Goal: Task Accomplishment & Management: Manage account settings

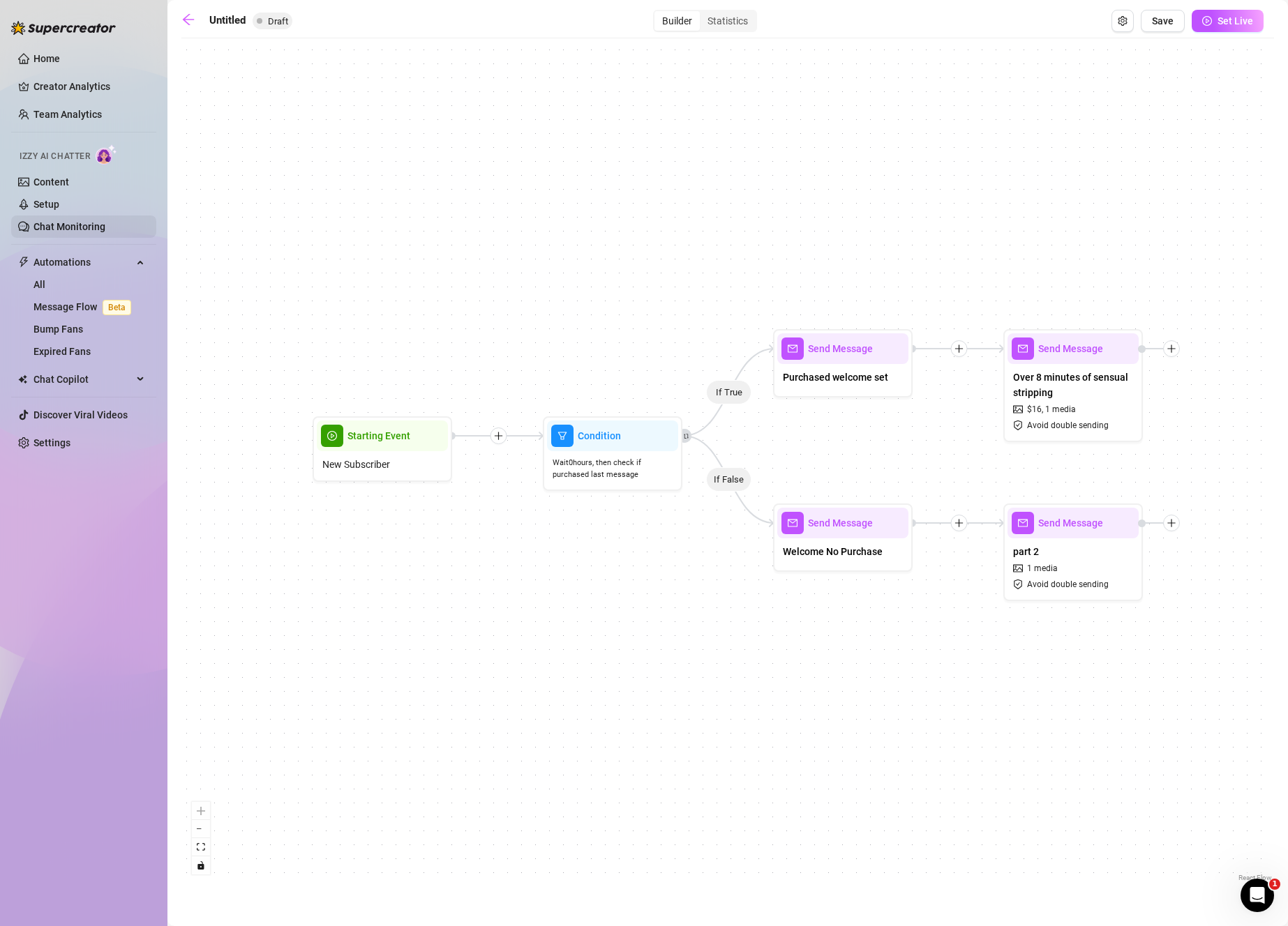
click at [105, 222] on link "Chat Monitoring" at bounding box center [69, 226] width 72 height 11
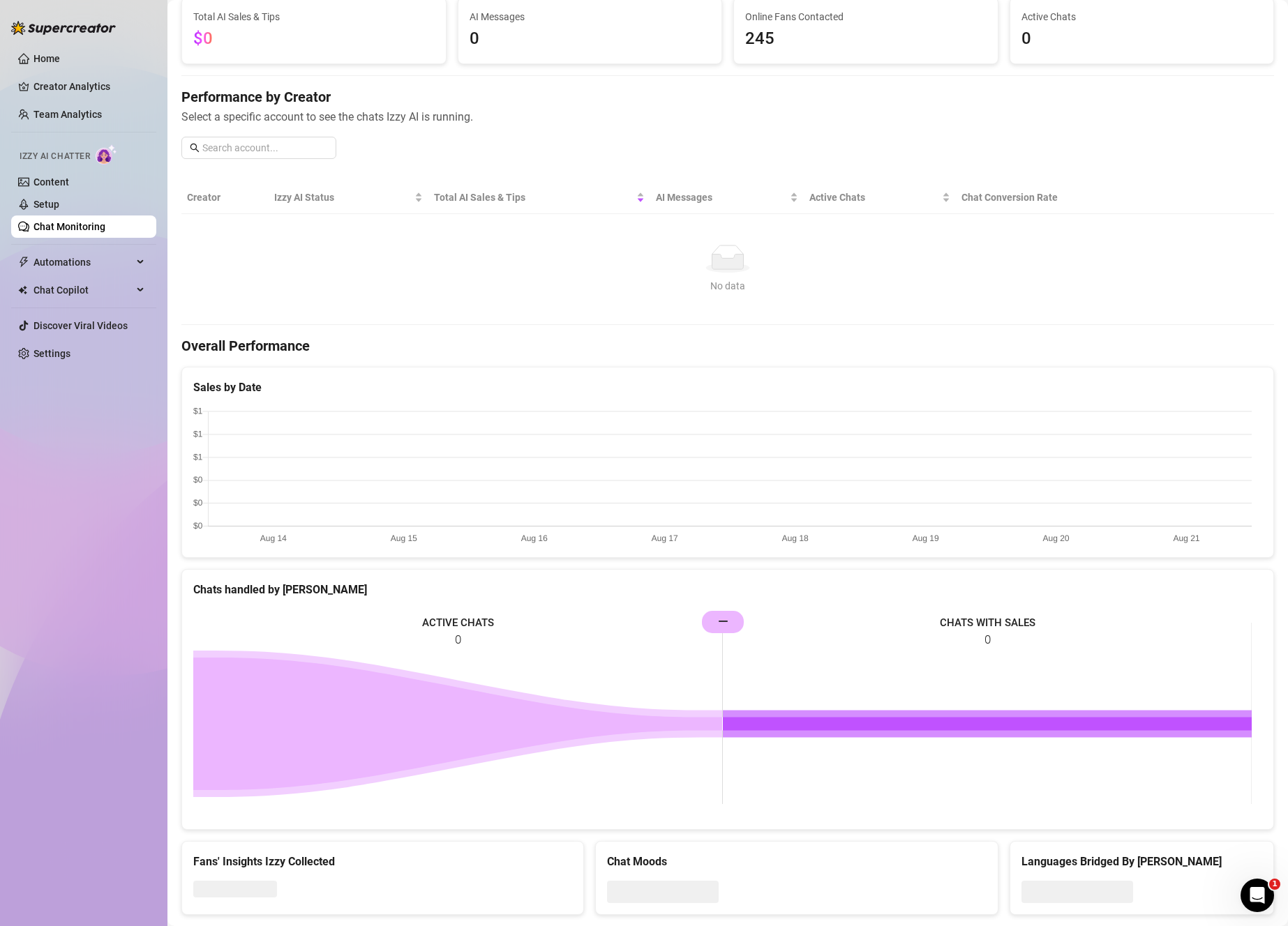
scroll to position [95, 0]
click at [102, 265] on span "Automations" at bounding box center [83, 262] width 100 height 23
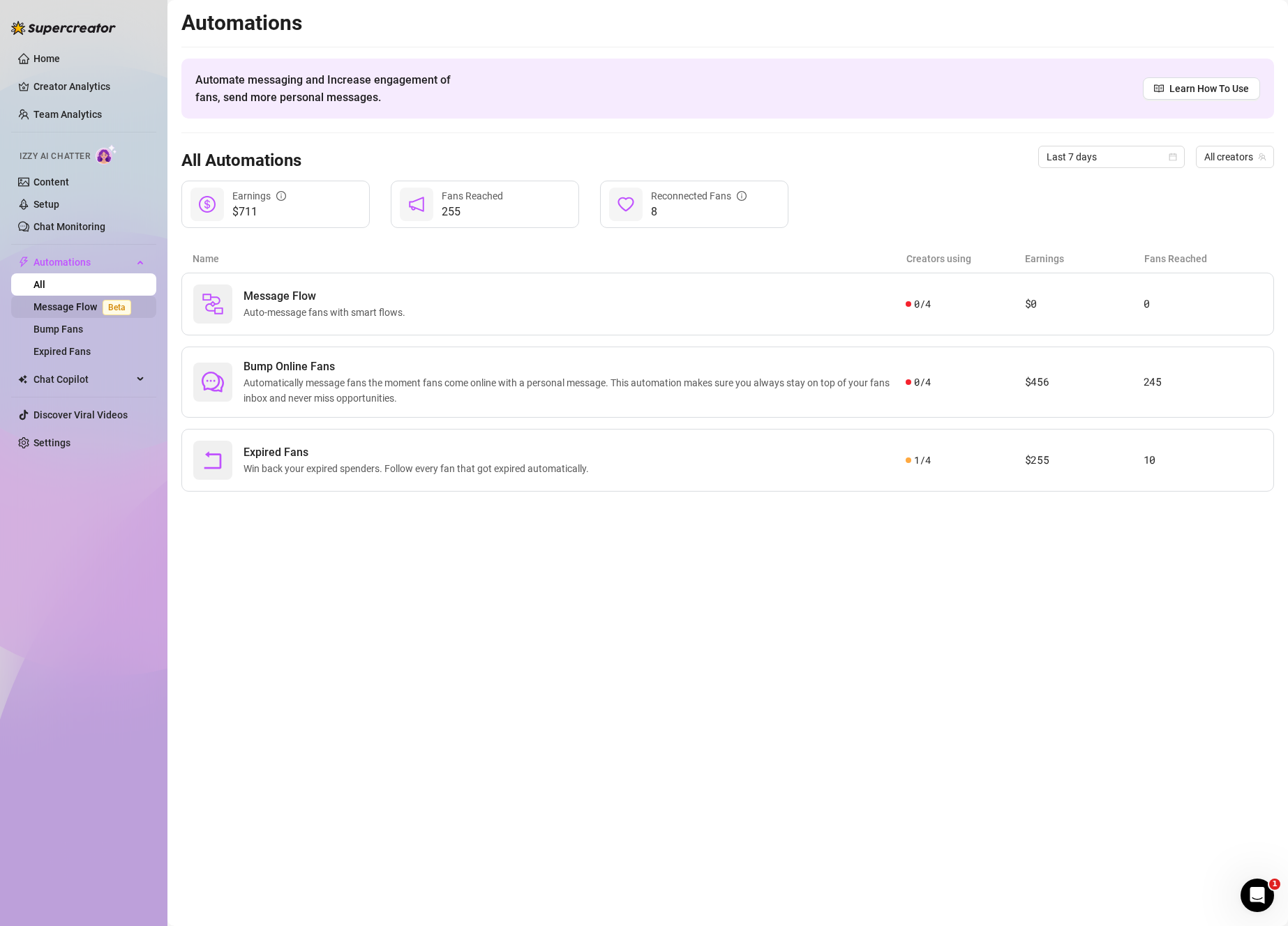
click at [118, 312] on link "Message Flow Beta" at bounding box center [85, 306] width 103 height 11
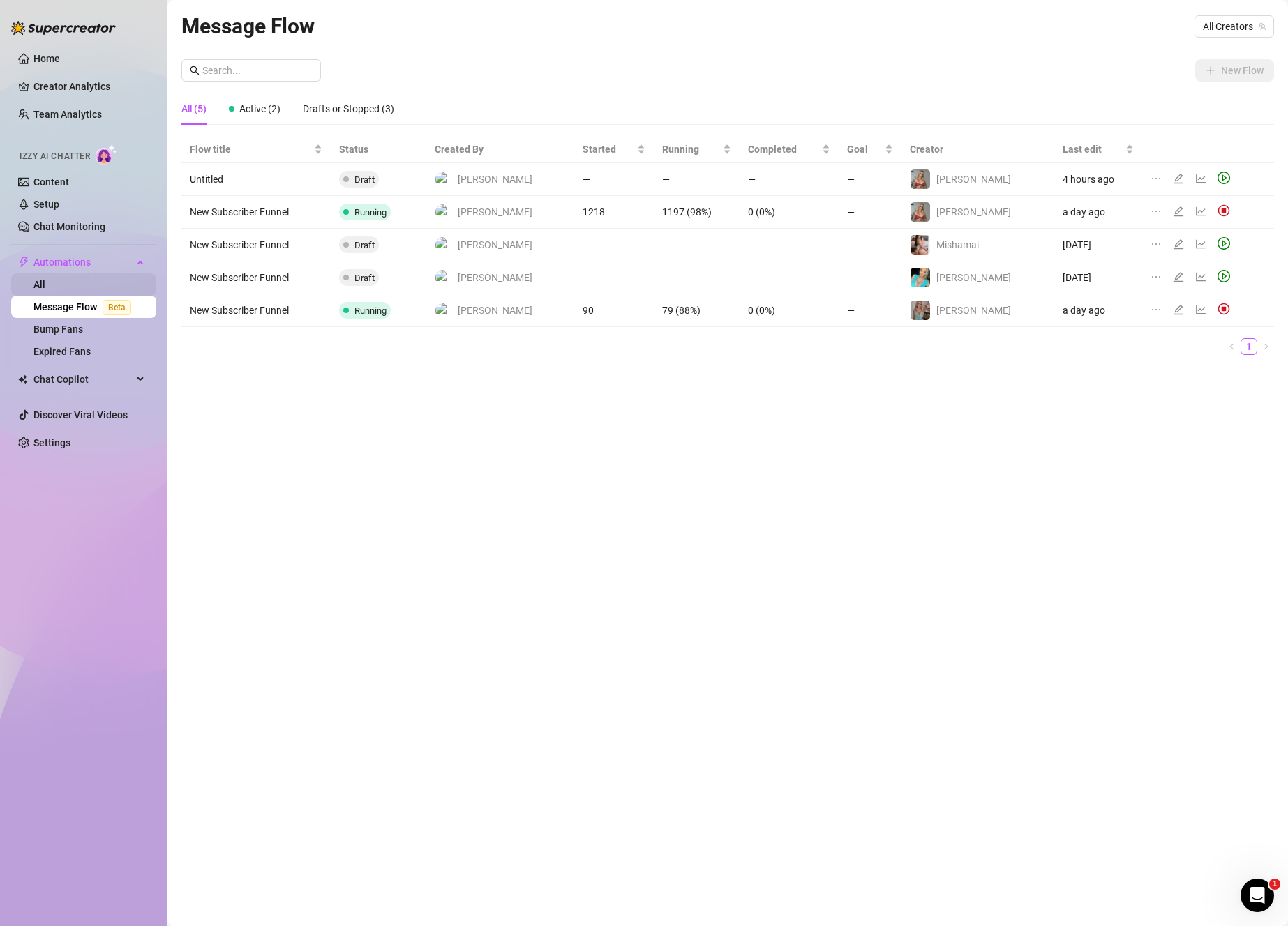
click at [45, 289] on link "All" at bounding box center [39, 284] width 12 height 11
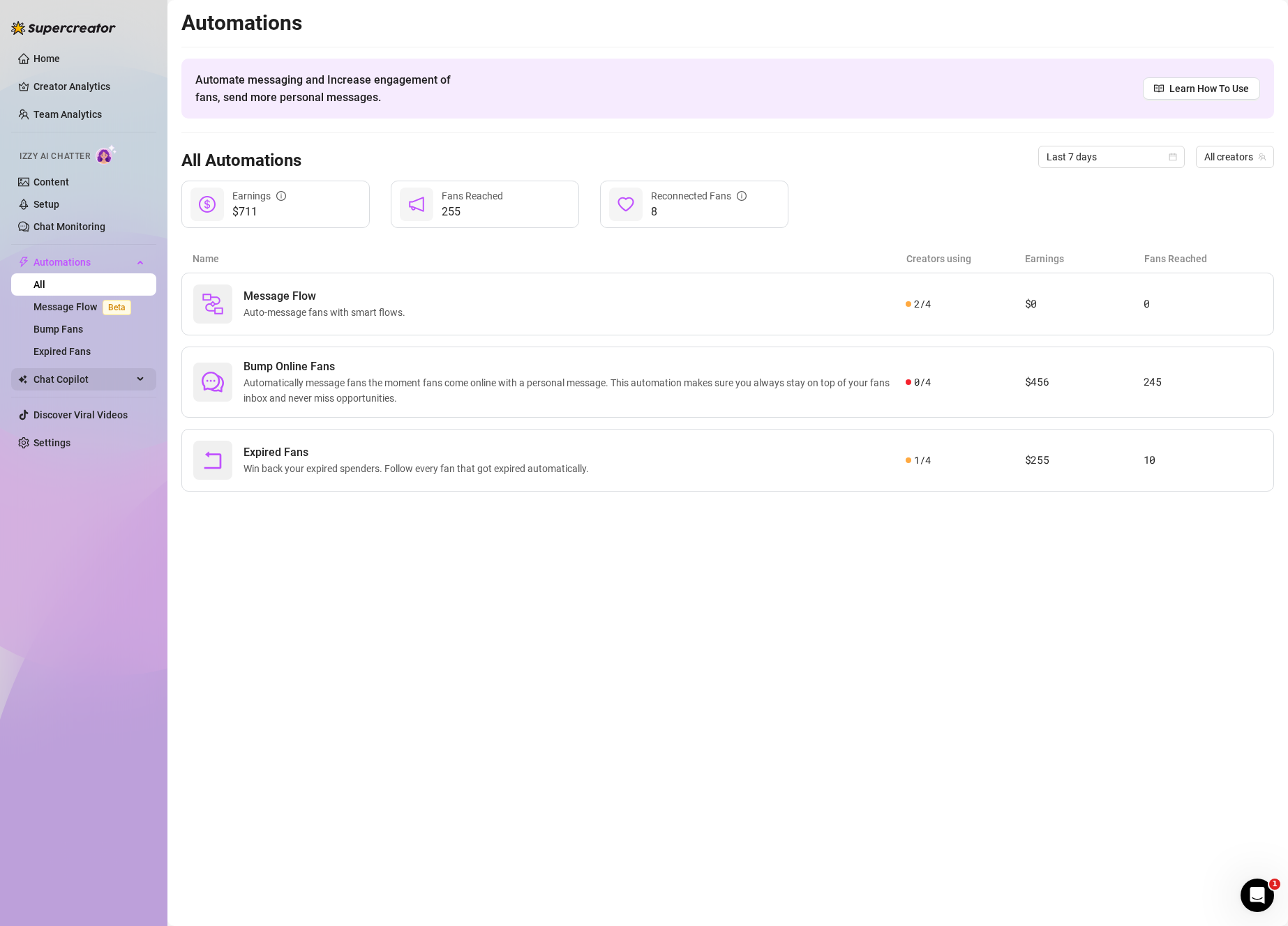
click at [89, 379] on span "Chat Copilot" at bounding box center [83, 379] width 100 height 23
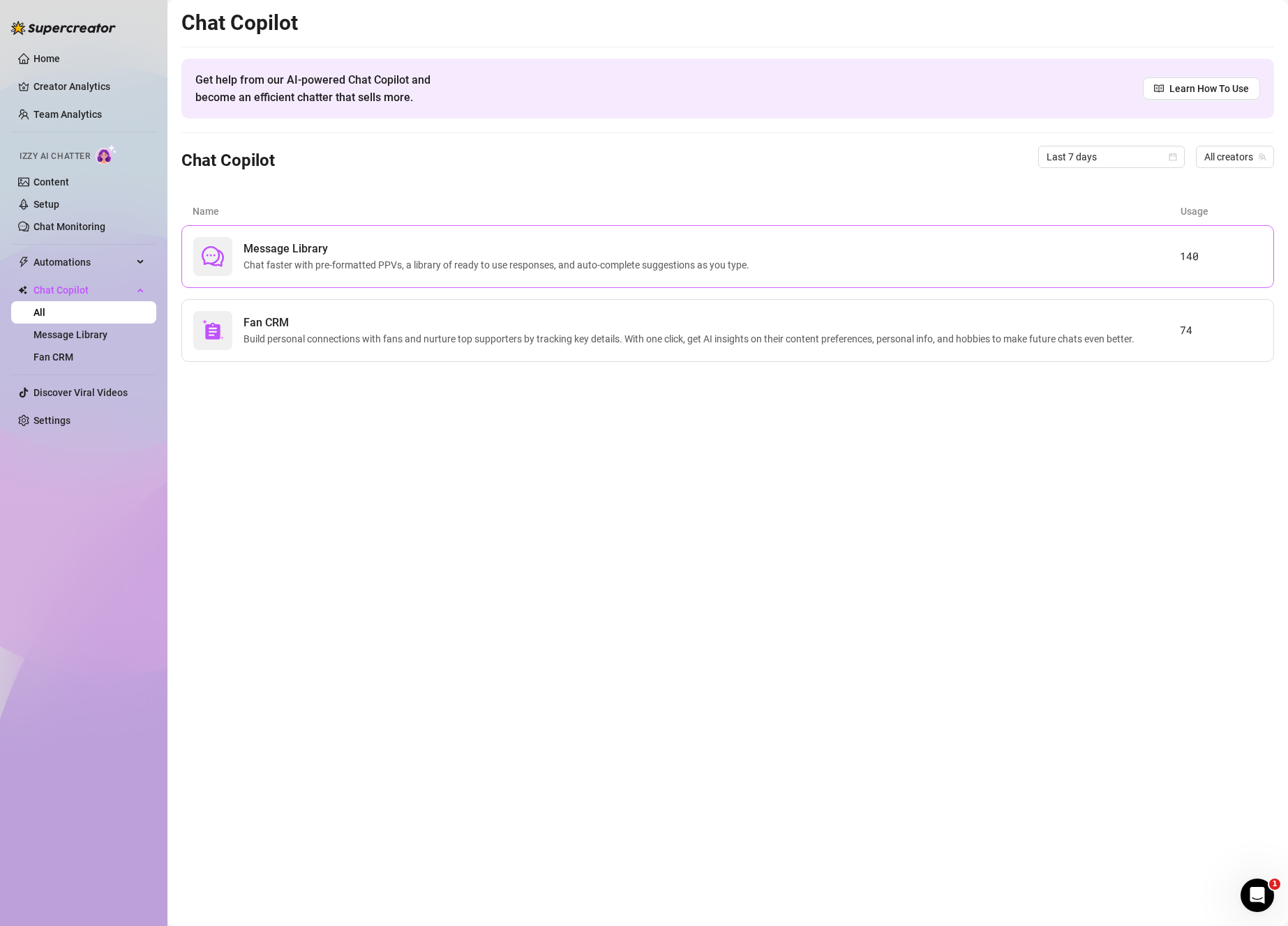
click at [371, 281] on div "Message Library Chat faster with pre-formatted PPVs, a library of ready to use …" at bounding box center [727, 257] width 1093 height 63
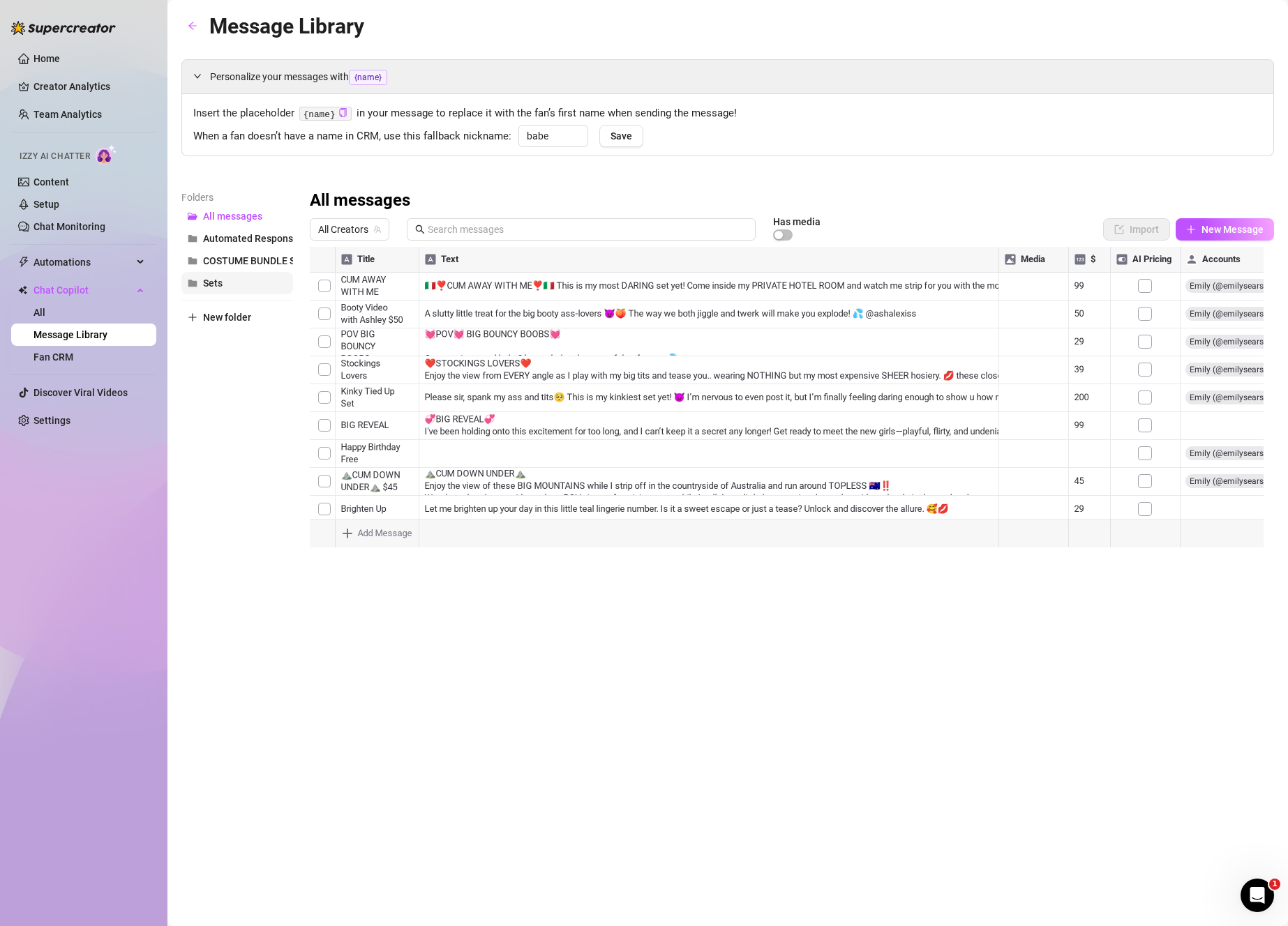
click at [258, 276] on button "Sets" at bounding box center [237, 283] width 111 height 23
click at [350, 224] on span "All Creators" at bounding box center [350, 229] width 63 height 21
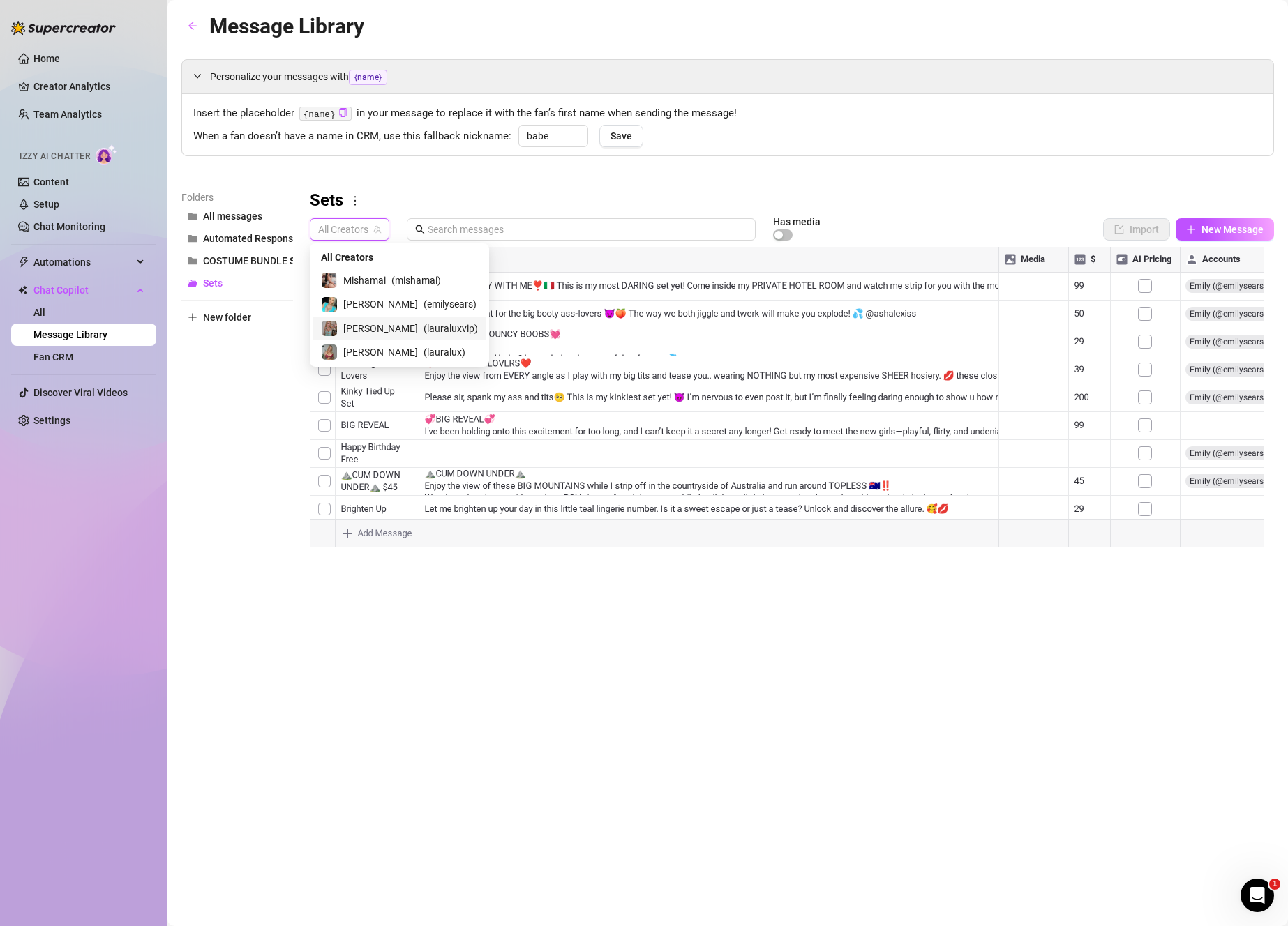
click at [424, 331] on span "( lauraluxvip )" at bounding box center [450, 329] width 54 height 16
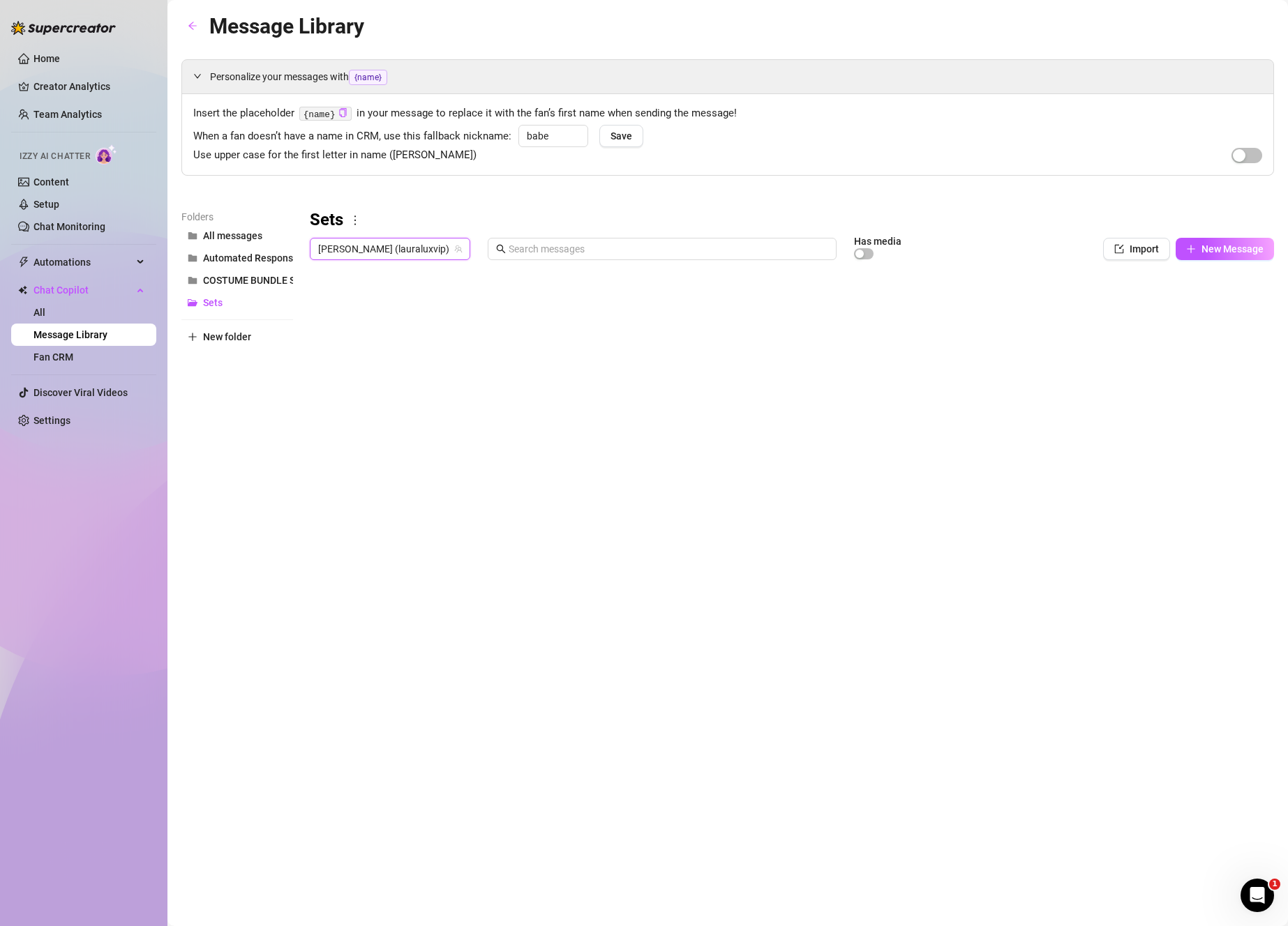
click at [361, 252] on span "[PERSON_NAME] (lauraluxvip)" at bounding box center [390, 248] width 144 height 21
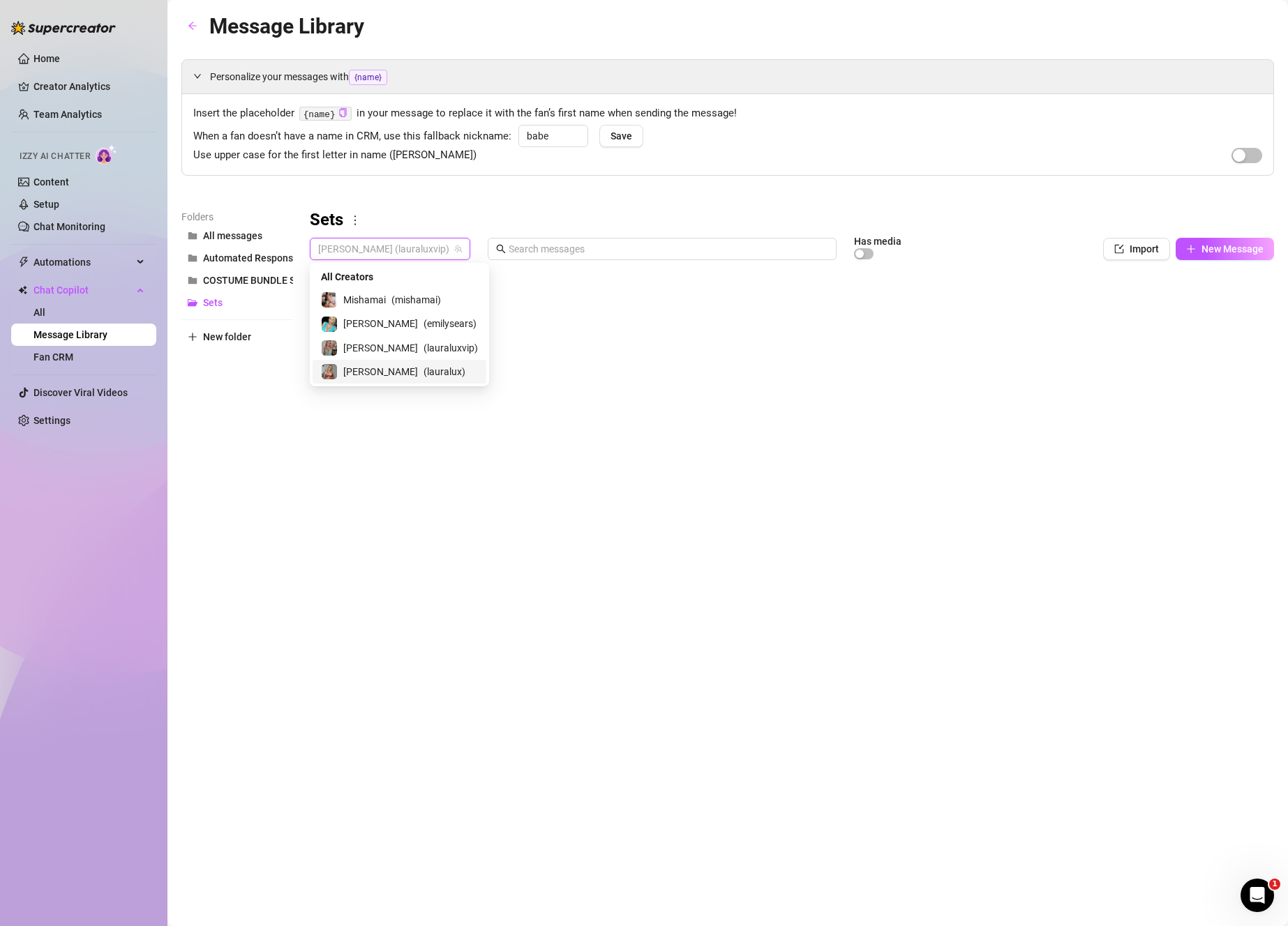
click at [367, 365] on span "[PERSON_NAME]" at bounding box center [380, 372] width 75 height 16
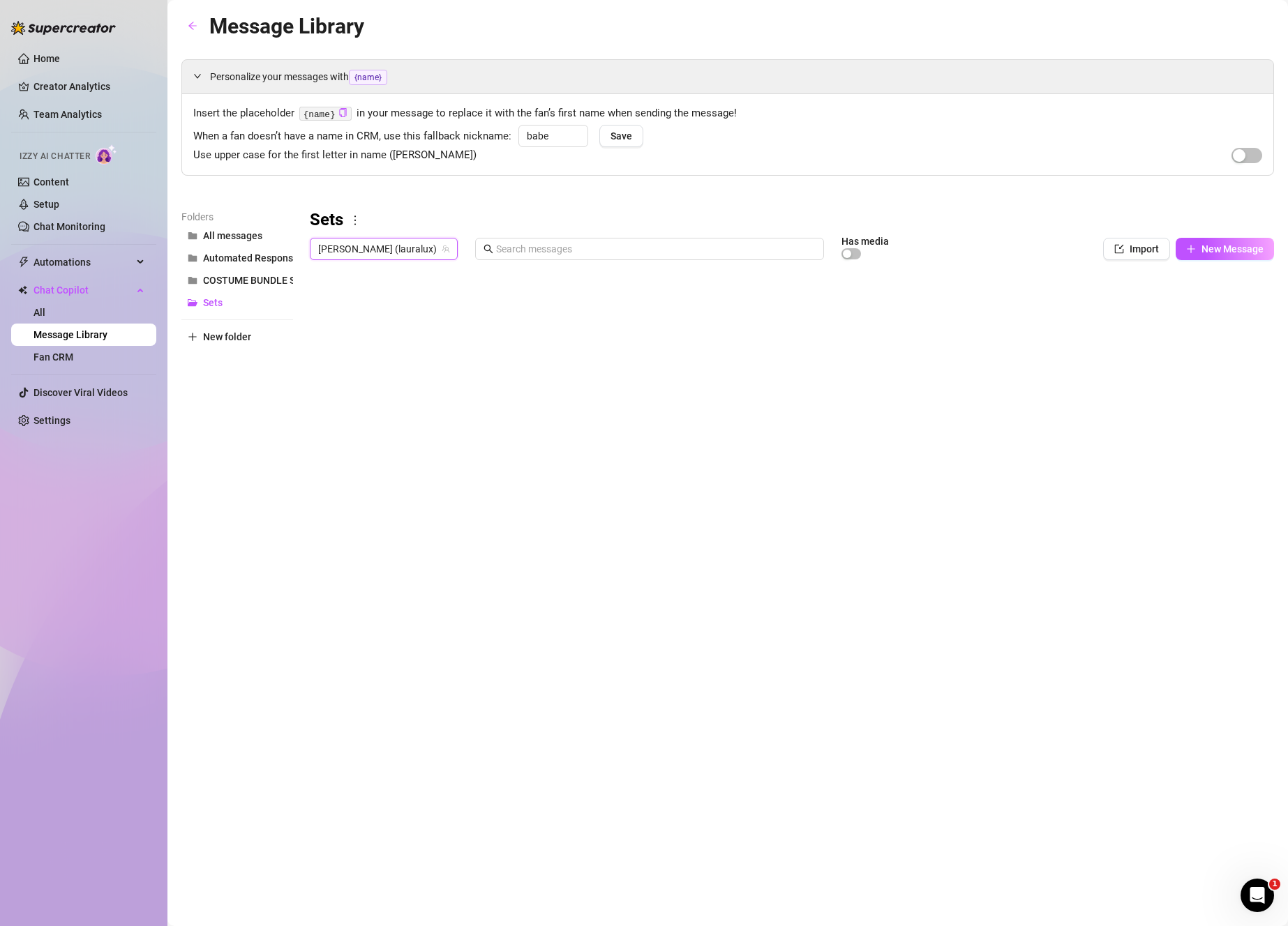
click at [395, 253] on span "[PERSON_NAME] (lauralux)" at bounding box center [383, 248] width 131 height 21
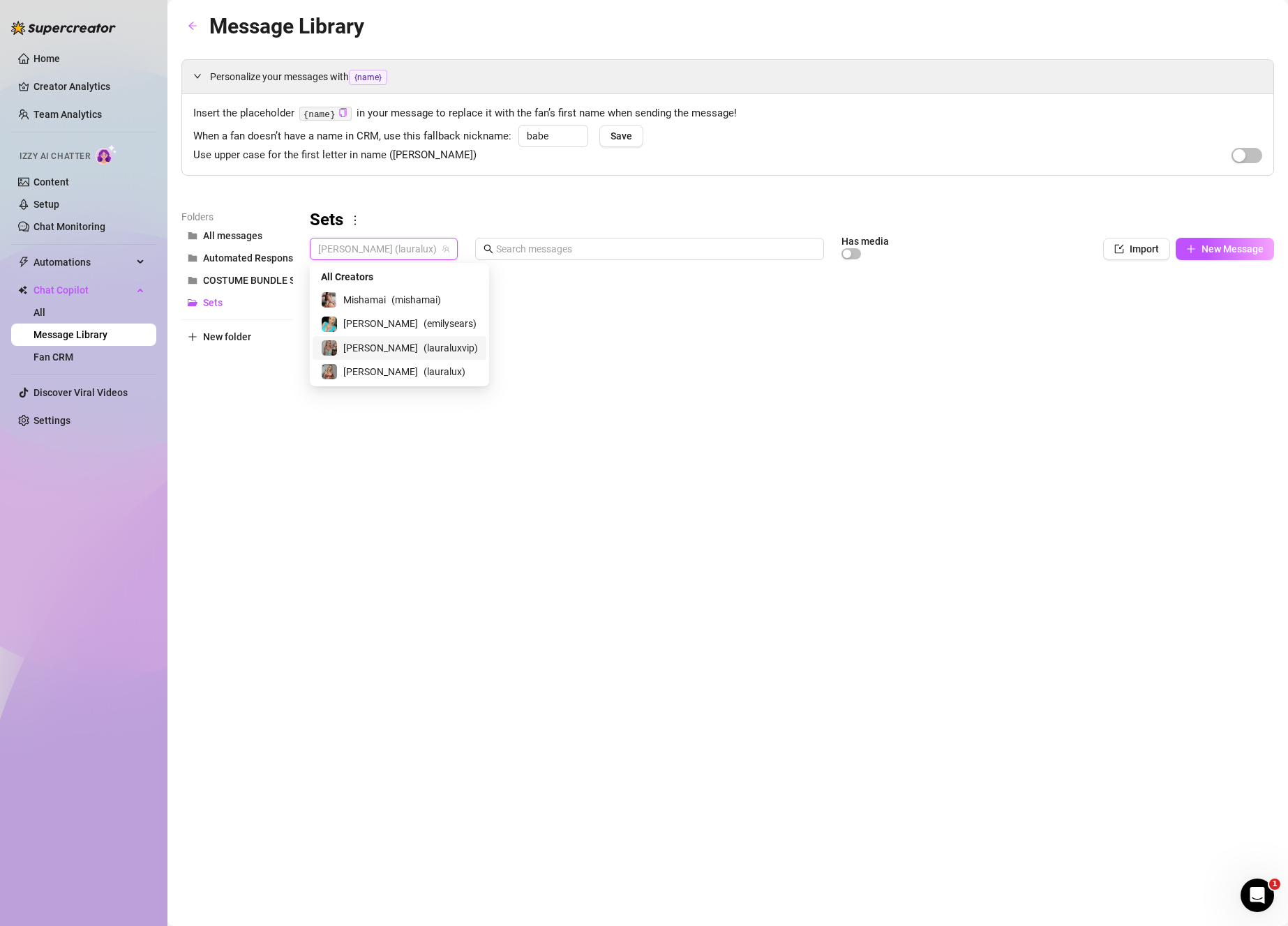
click at [424, 348] on span "( lauraluxvip )" at bounding box center [450, 348] width 54 height 16
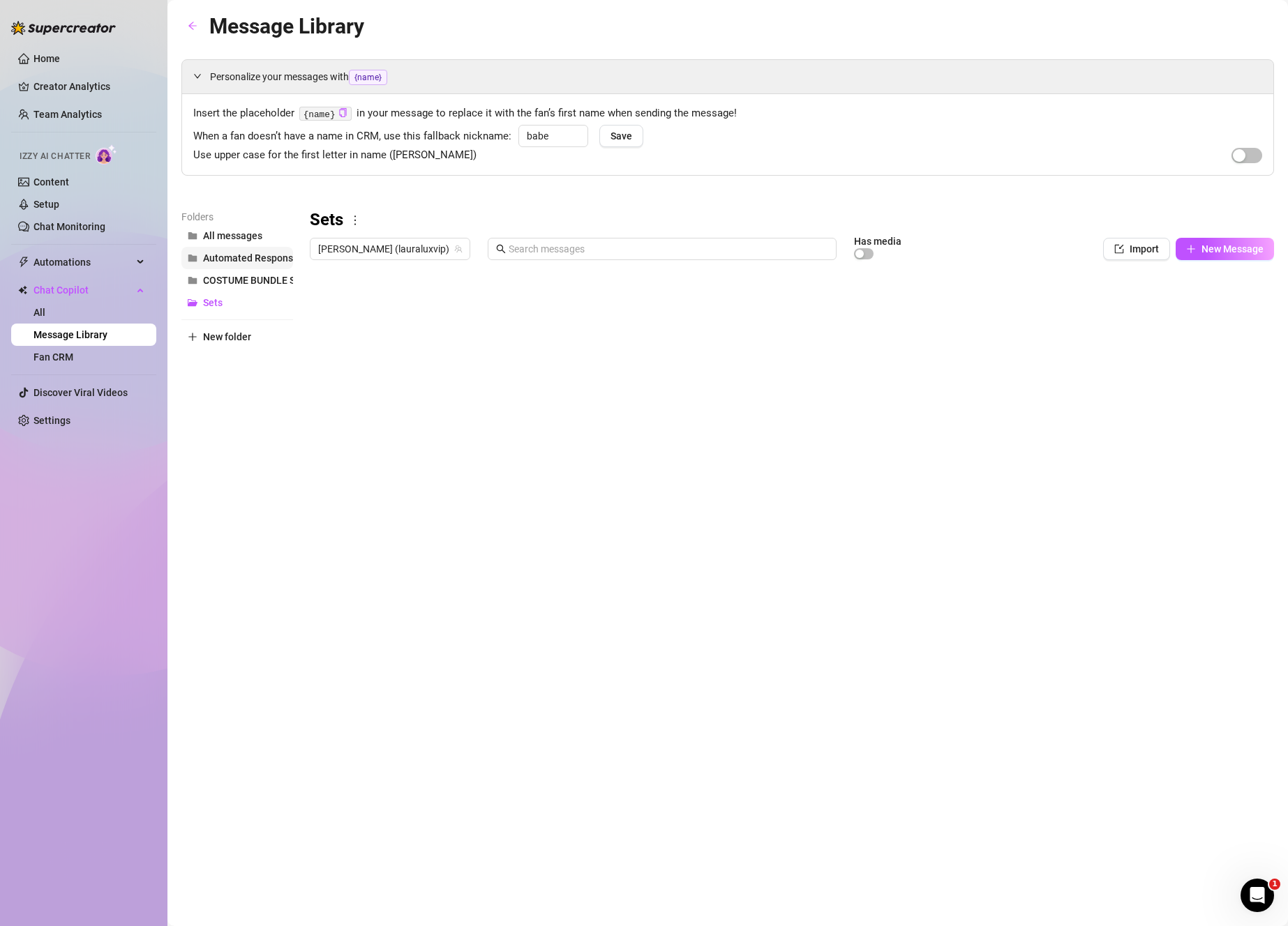
click at [262, 247] on button "Automated Responses" at bounding box center [237, 258] width 111 height 23
click at [266, 235] on button "All messages" at bounding box center [237, 235] width 111 height 23
click at [634, 380] on div at bounding box center [791, 422] width 964 height 311
click at [591, 395] on div at bounding box center [791, 422] width 964 height 311
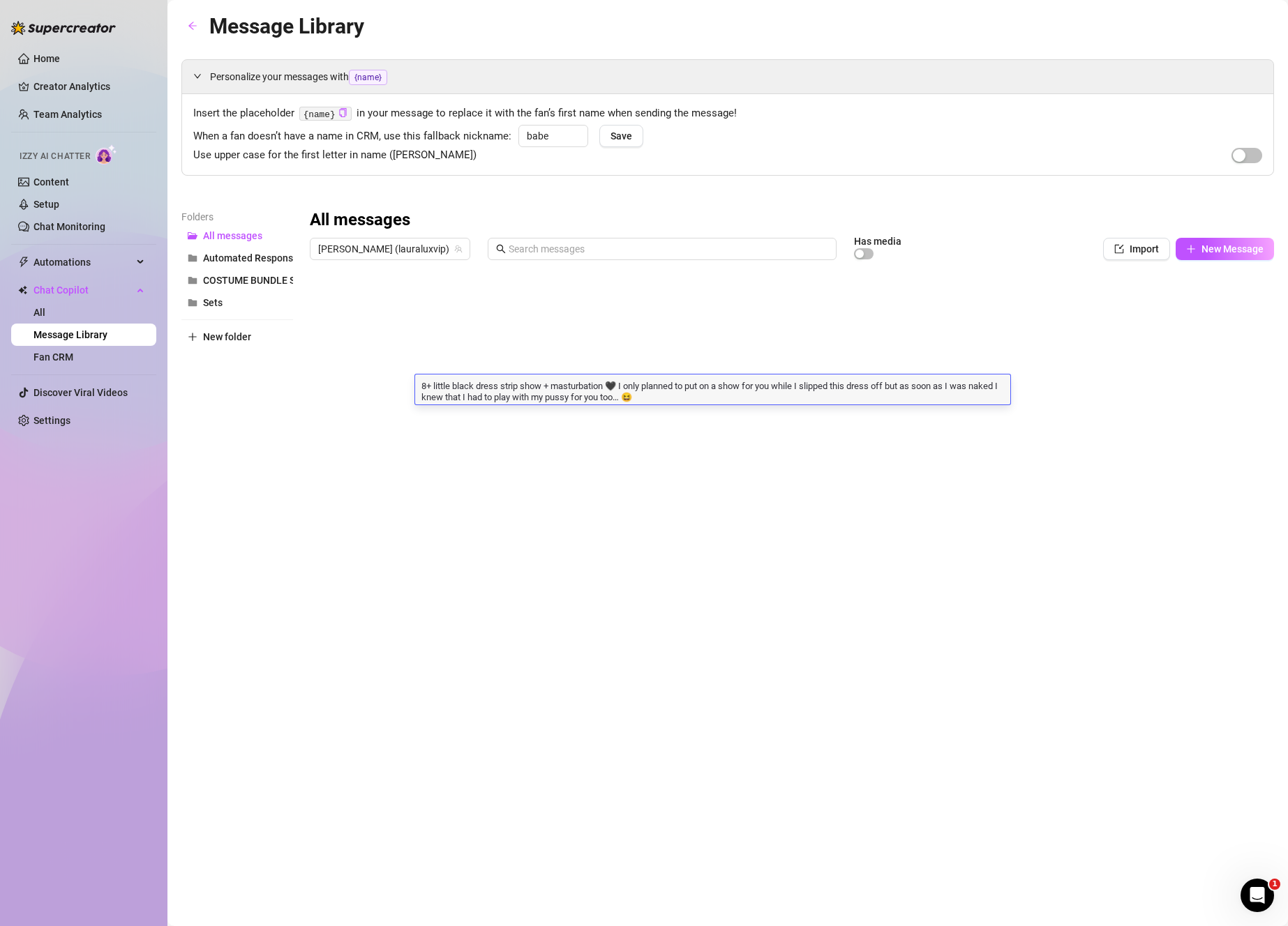
click at [435, 388] on textarea "8+ little black dress strip show + masturbation 🖤 I only planned to put on a sh…" at bounding box center [712, 390] width 595 height 24
type textarea "8+ minute little black dress strip show + masturbation 🖤 I only planned to put …"
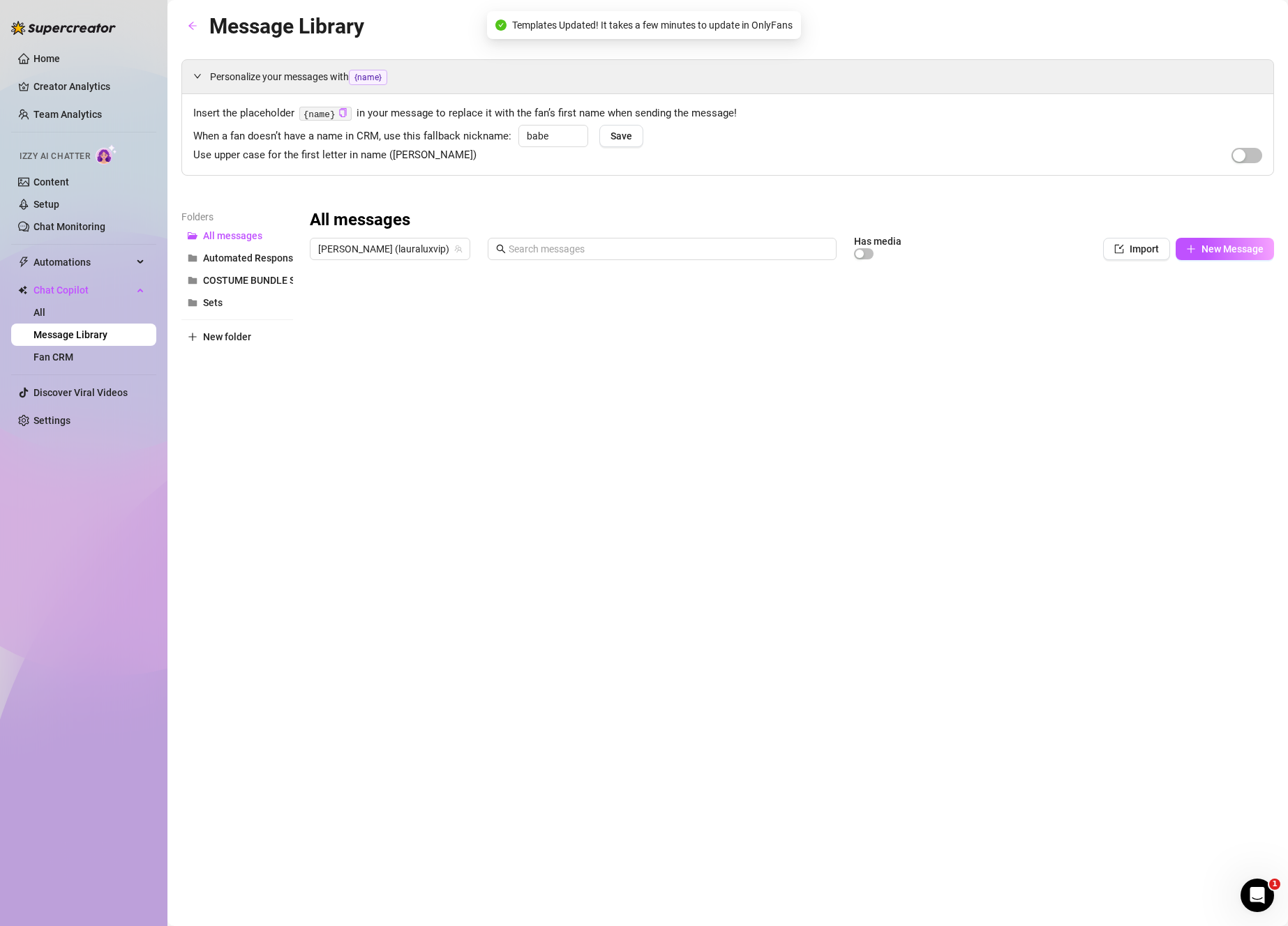
click at [443, 391] on div at bounding box center [791, 422] width 964 height 311
click at [457, 390] on div at bounding box center [791, 422] width 964 height 311
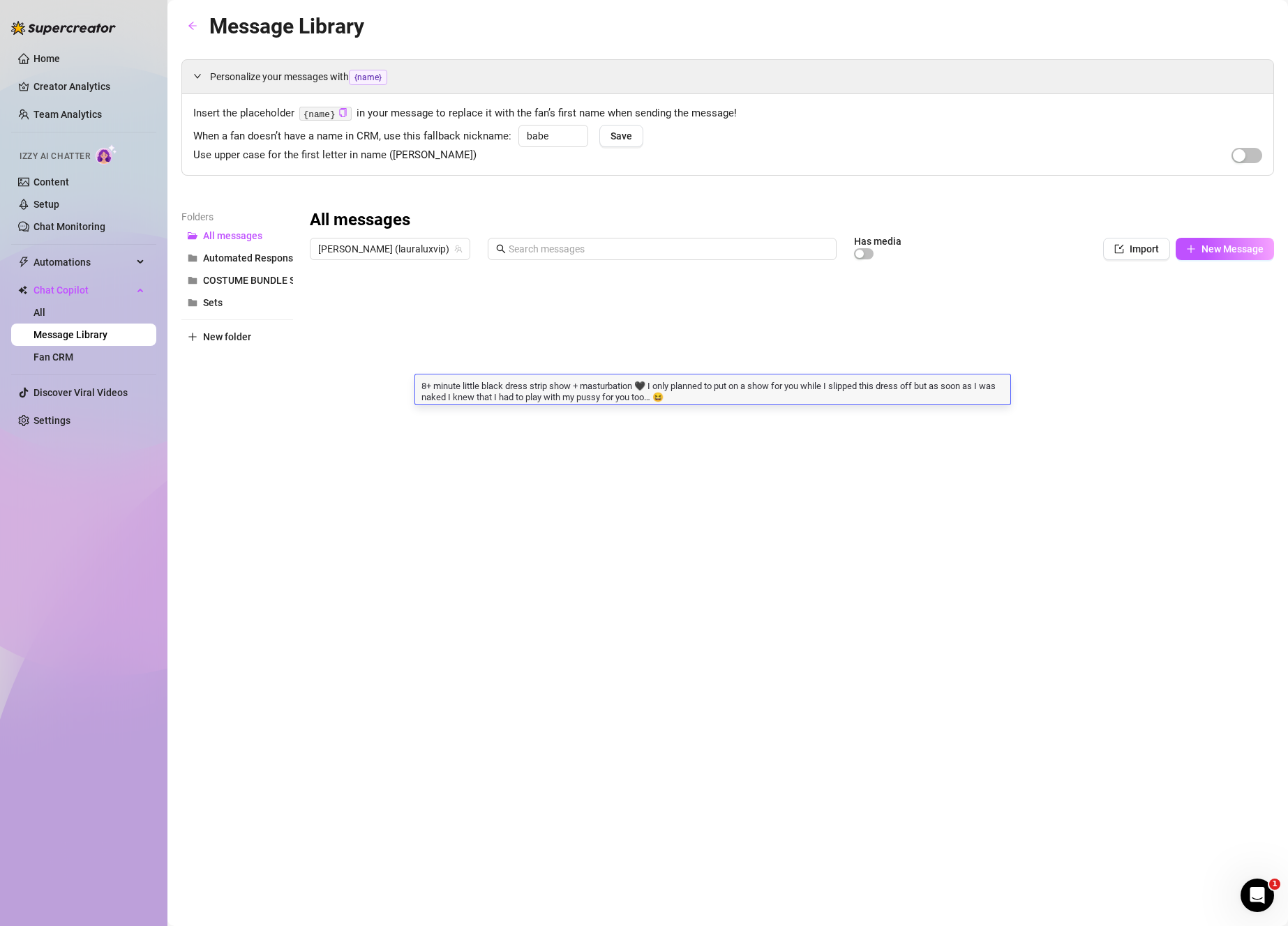
click at [467, 385] on textarea "8+ minute little black dress strip show + masturbation 🖤 I only planned to put …" at bounding box center [712, 390] width 595 height 24
type textarea "8+ minutes little black dress strip show + masturbation 🖤 I only planned to put…"
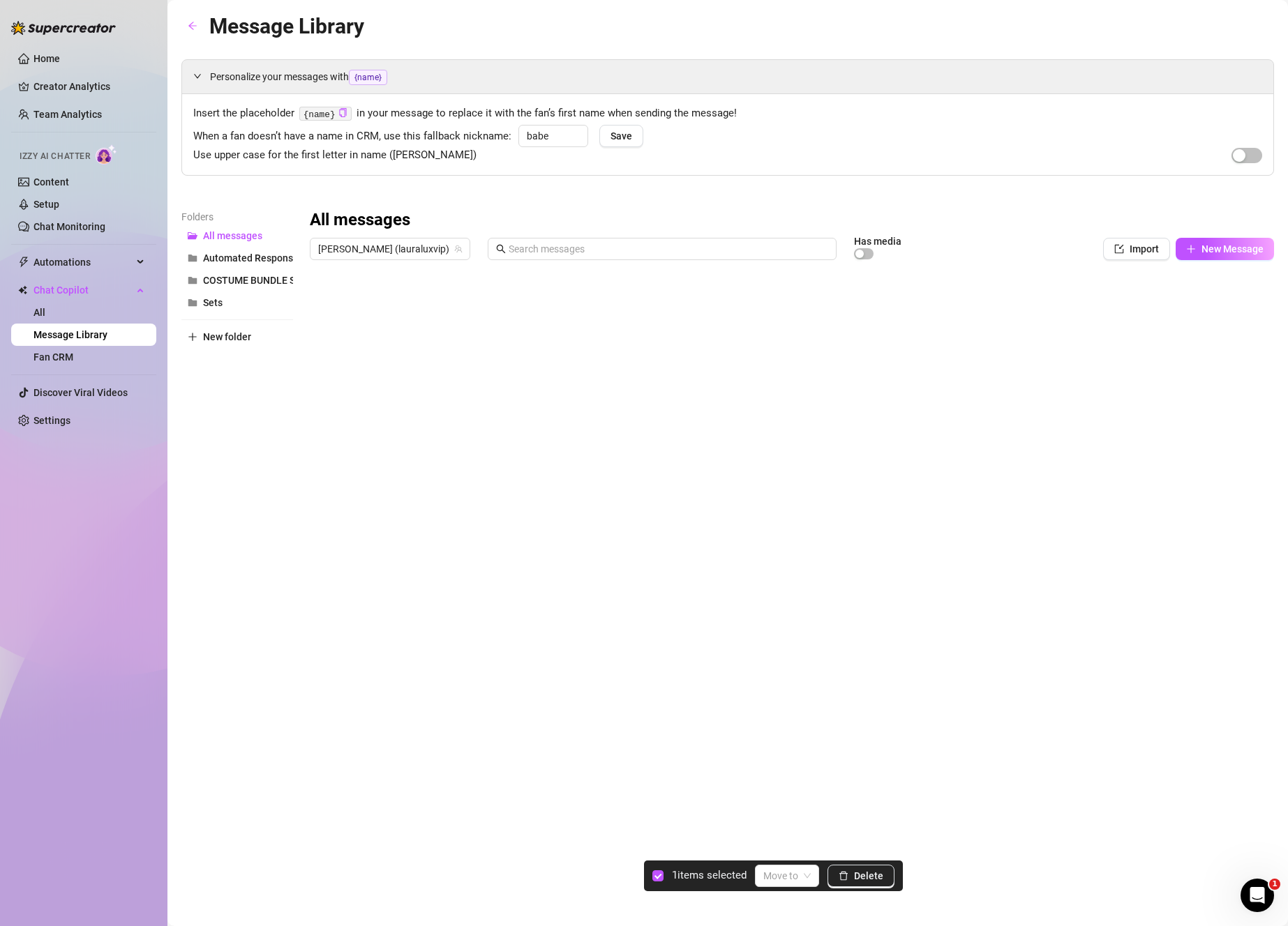
click at [318, 337] on div at bounding box center [791, 422] width 964 height 311
click at [876, 869] on button "Delete" at bounding box center [861, 876] width 67 height 23
click at [400, 249] on span "[PERSON_NAME] (lauraluxvip)" at bounding box center [390, 248] width 144 height 21
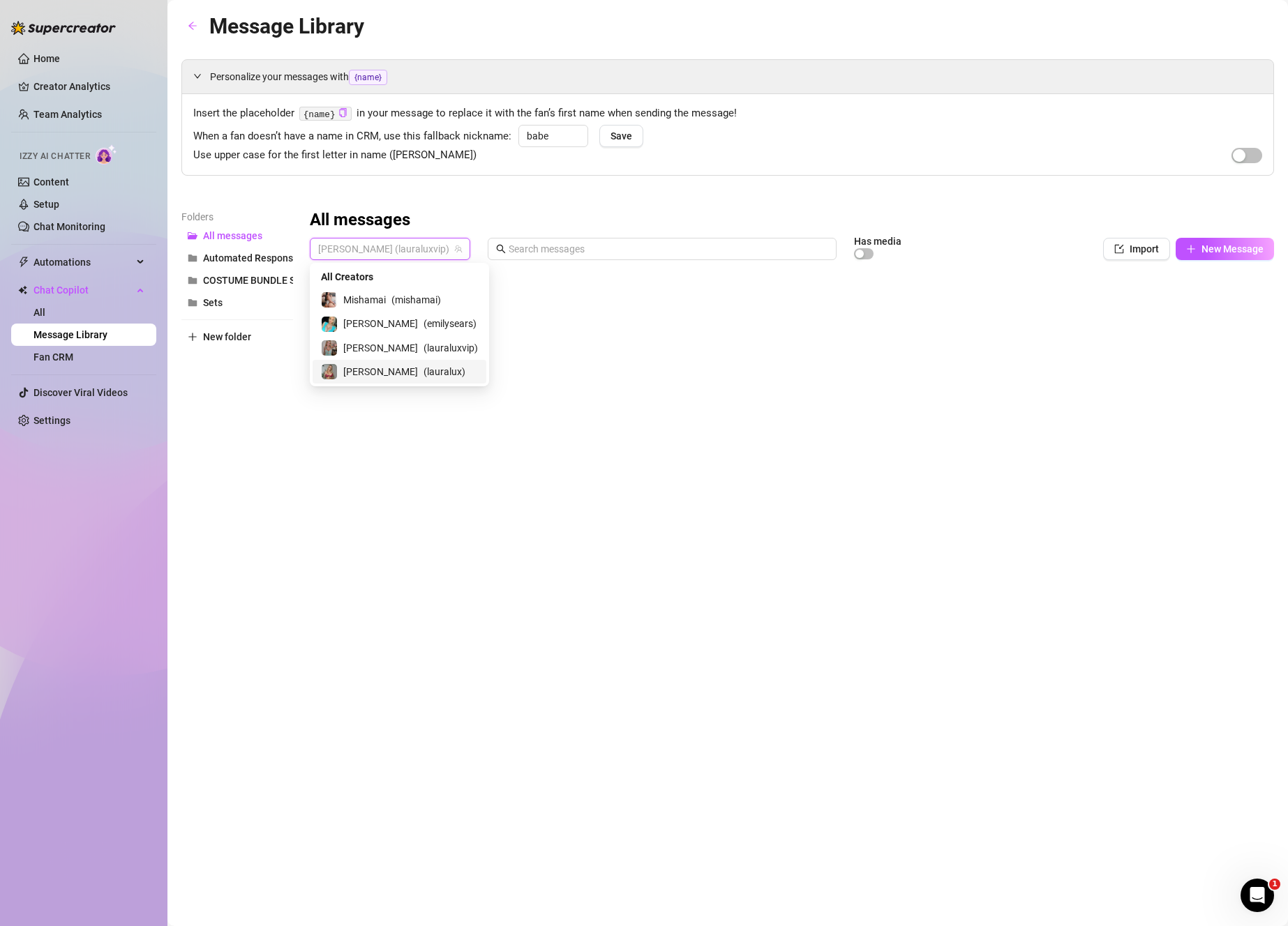
click at [423, 365] on div "[PERSON_NAME] ( lauralux )" at bounding box center [399, 371] width 157 height 17
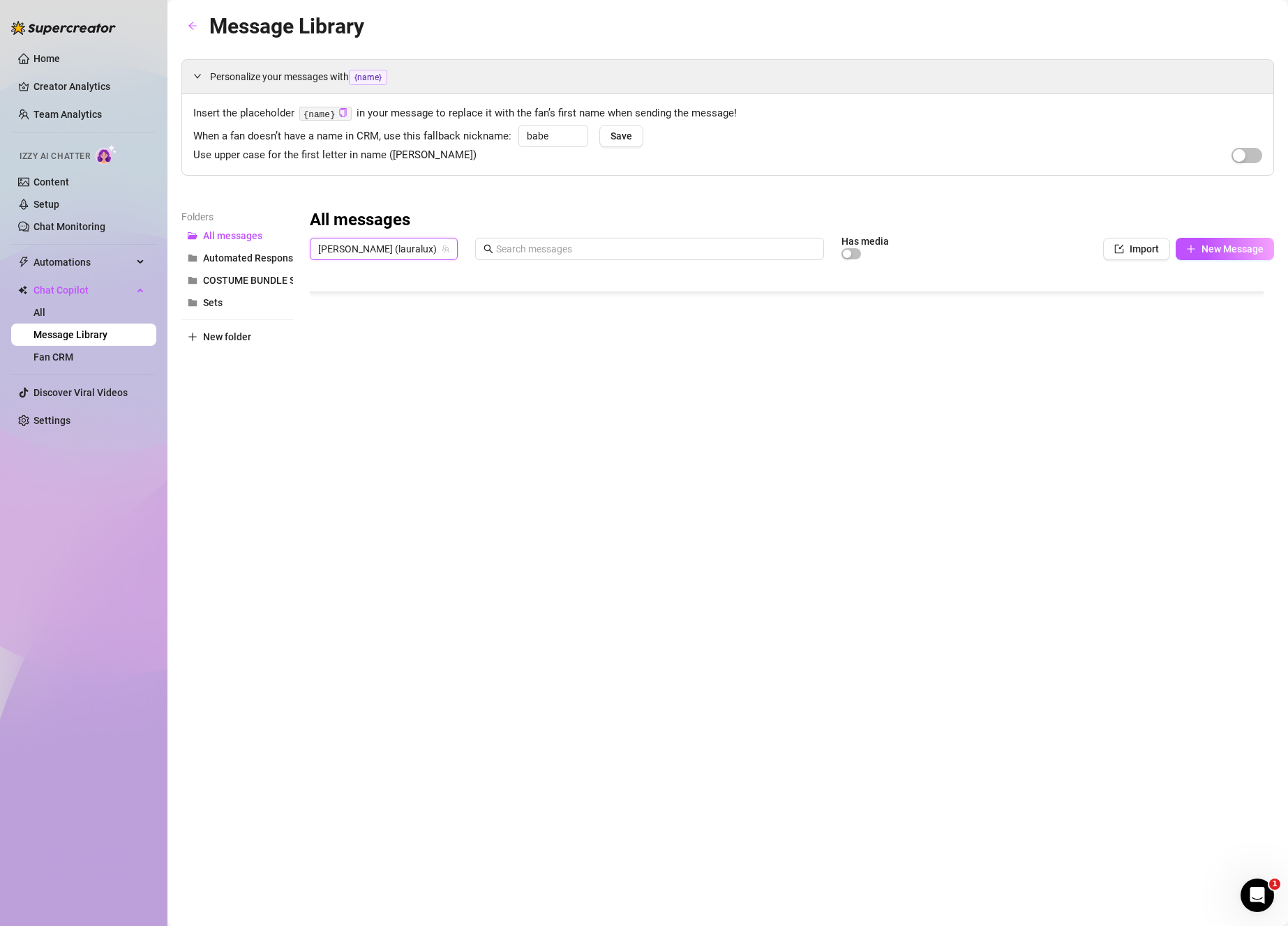
scroll to position [178, 0]
click at [486, 373] on div at bounding box center [791, 422] width 964 height 311
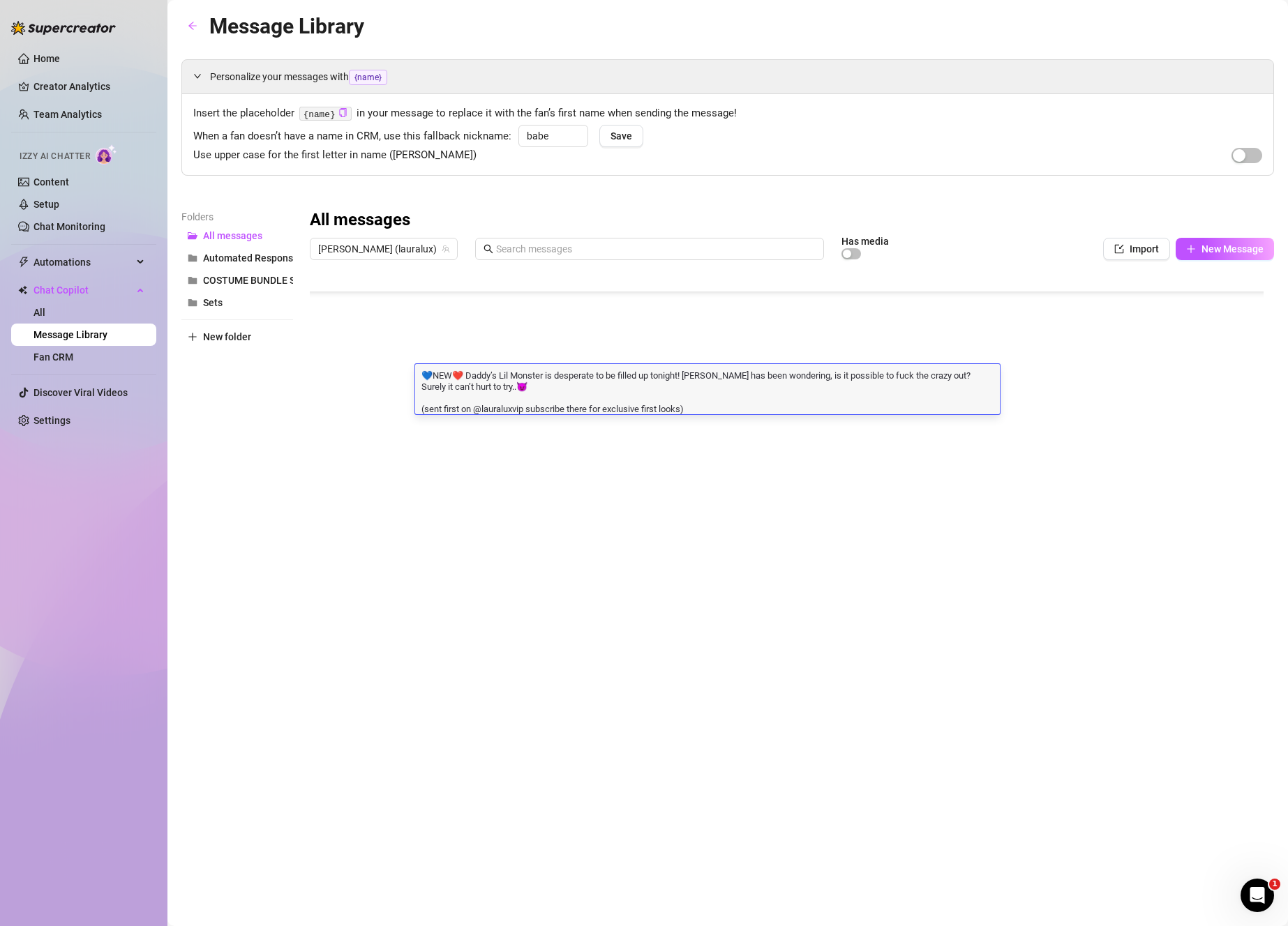
click at [462, 375] on textarea "💙NEW❤️ Daddy’s Lil Monster is desperate to be filled up tonight! [PERSON_NAME] …" at bounding box center [707, 391] width 584 height 46
drag, startPoint x: 464, startPoint y: 376, endPoint x: 410, endPoint y: 369, distance: 54.5
click at [410, 369] on div "Title Text Media $ AI Pricing Accounts Option C thank you so much for your supp…" at bounding box center [791, 422] width 964 height 311
type textarea "Daddy’s Lil Monster is desperate to be filled up tonight! [PERSON_NAME] has bee…"
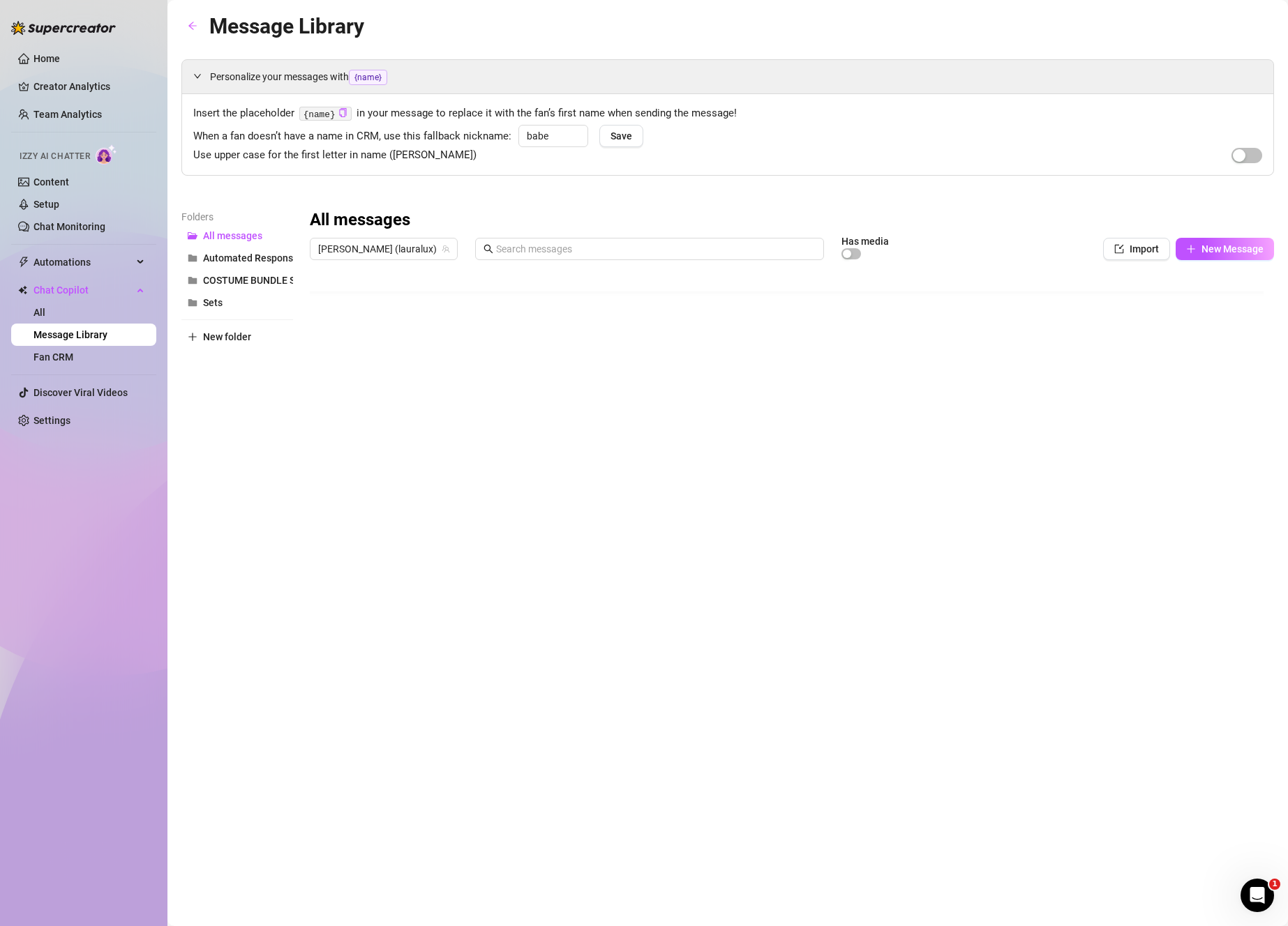
scroll to position [0, 0]
click at [84, 90] on link "Creator Analytics" at bounding box center [89, 86] width 111 height 23
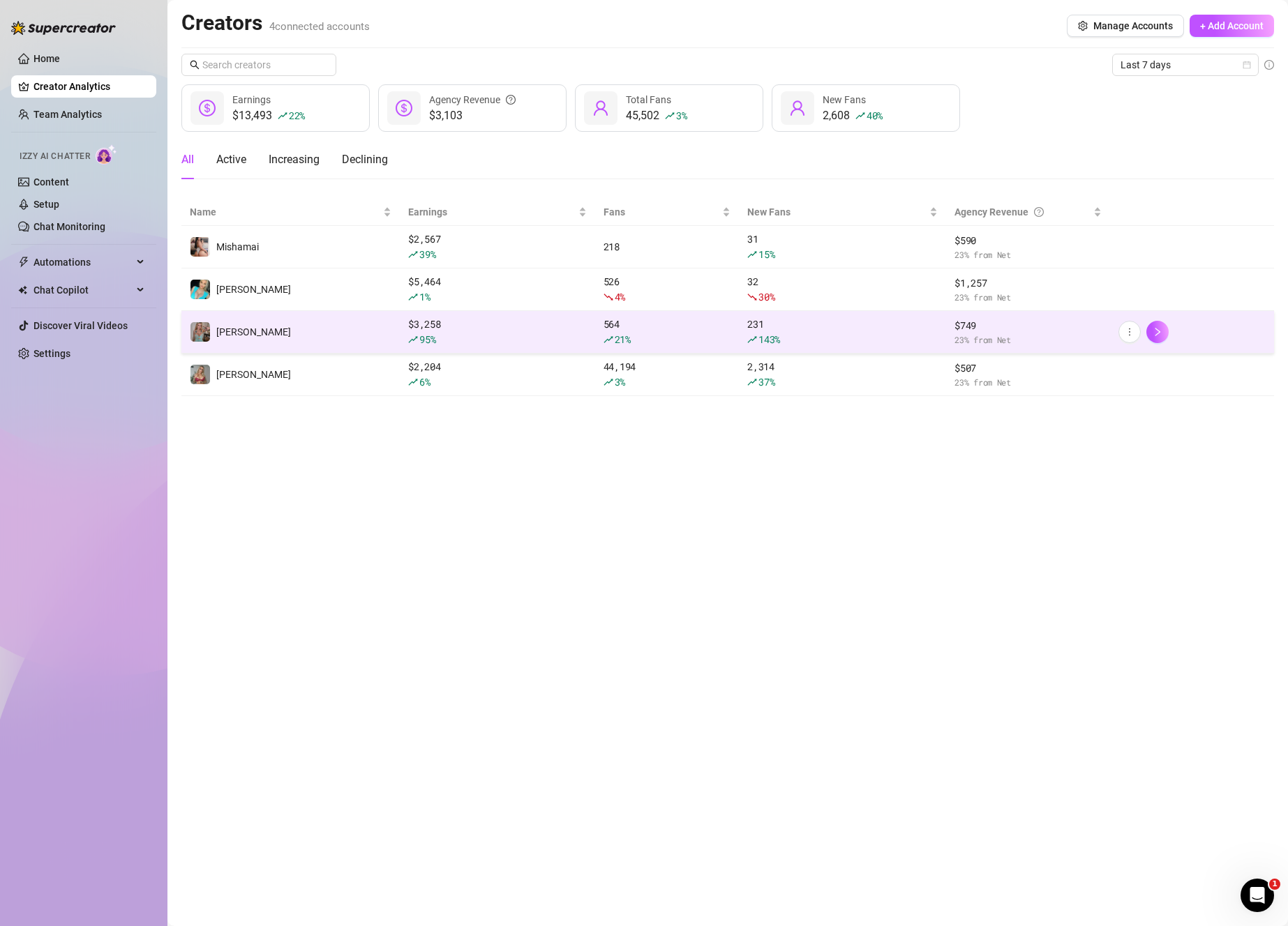
click at [539, 323] on div "$ 3,258 95 %" at bounding box center [497, 331] width 178 height 31
